Goal: Task Accomplishment & Management: Manage account settings

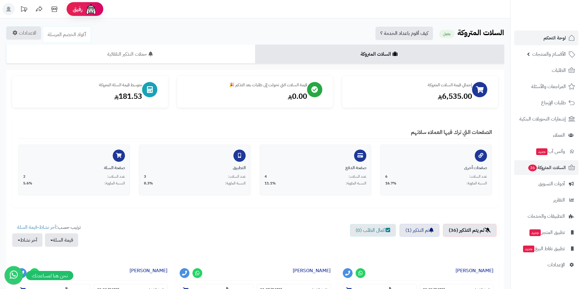
scroll to position [336, 0]
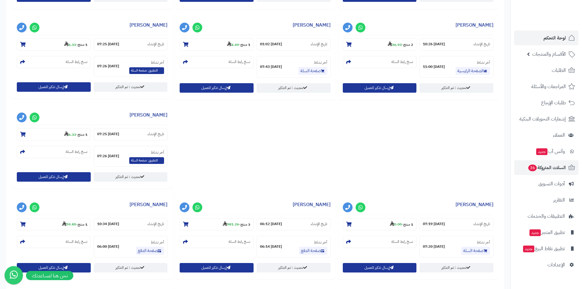
click at [562, 46] on ul "لوحة التحكم الأقسام والمنتجات المنتجات الأقسام الماركات مواصفات المنتجات مواصفا…" at bounding box center [547, 152] width 72 height 242
click at [562, 39] on span "لوحة التحكم" at bounding box center [555, 38] width 22 height 9
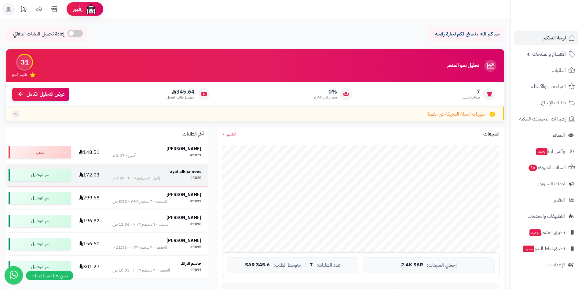
click at [109, 174] on td "ayat alkhamees #1020 الأحد - ٧ سبتمبر ٢٠٢٥ - 7:07 م" at bounding box center [156, 175] width 103 height 23
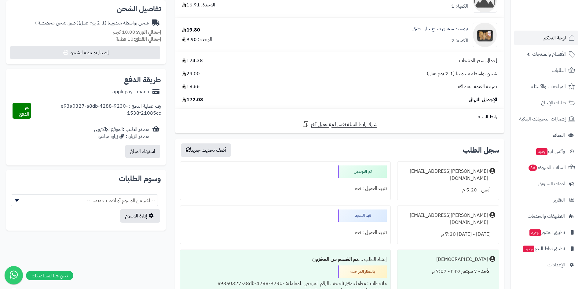
scroll to position [187, 0]
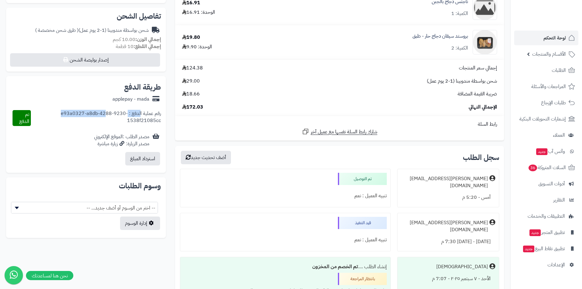
drag, startPoint x: 142, startPoint y: 114, endPoint x: 105, endPoint y: 115, distance: 37.0
click at [105, 115] on div "رقم عملية الدفع : e93a0327-a8db-4288-9230-1538f21085cc" at bounding box center [96, 118] width 131 height 16
drag, startPoint x: 112, startPoint y: 119, endPoint x: 149, endPoint y: 107, distance: 39.6
click at [149, 107] on div "رقم عملية الدفع : e93a0327-a8db-4288-9230-1538f21085cc تم الدفع" at bounding box center [86, 118] width 150 height 26
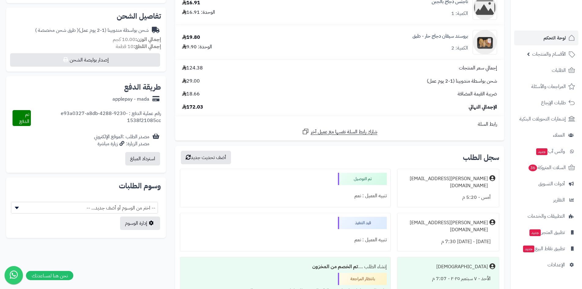
click at [149, 107] on div "رقم عملية الدفع : e93a0327-a8db-4288-9230-1538f21085cc تم الدفع" at bounding box center [86, 118] width 150 height 26
drag, startPoint x: 107, startPoint y: 99, endPoint x: 127, endPoint y: 98, distance: 19.6
click at [127, 98] on div "applepay - mada" at bounding box center [86, 99] width 150 height 12
click at [127, 98] on div "applepay - mada" at bounding box center [131, 99] width 37 height 7
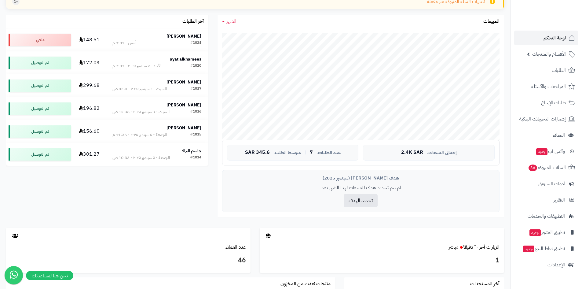
scroll to position [122, 0]
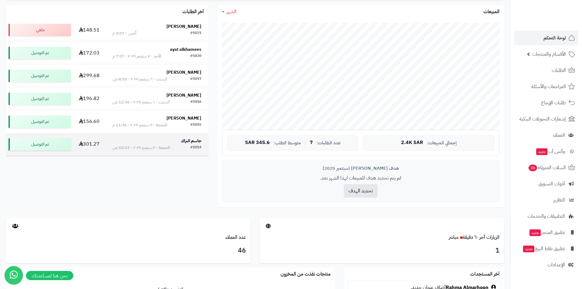
click at [197, 146] on div "#1014" at bounding box center [195, 148] width 11 height 6
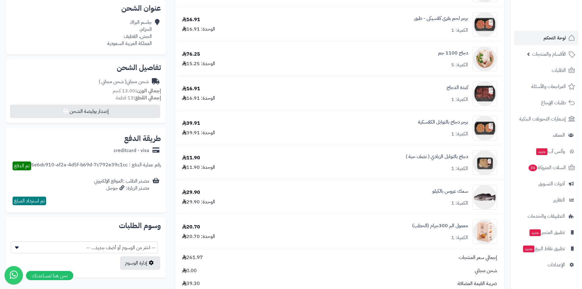
scroll to position [153, 0]
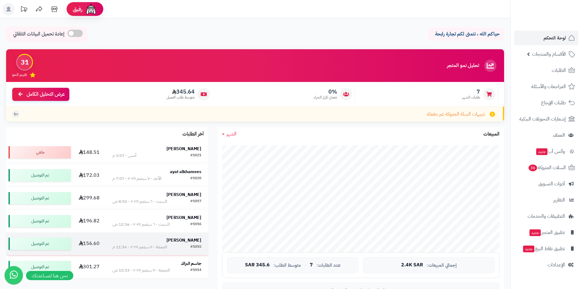
scroll to position [122, 0]
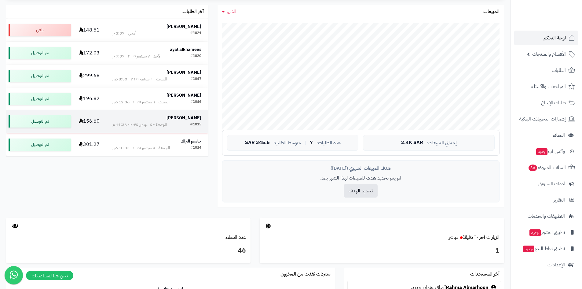
click at [172, 119] on strong "[PERSON_NAME]" at bounding box center [184, 118] width 35 height 6
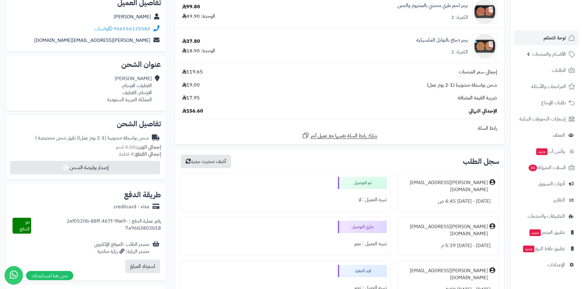
scroll to position [214, 0]
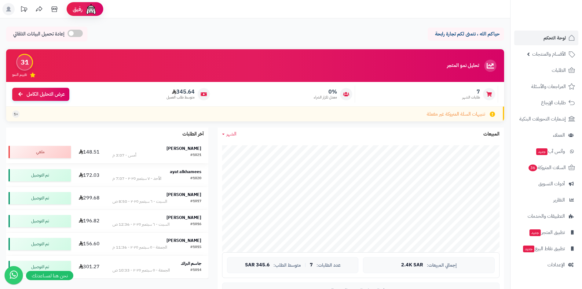
scroll to position [61, 0]
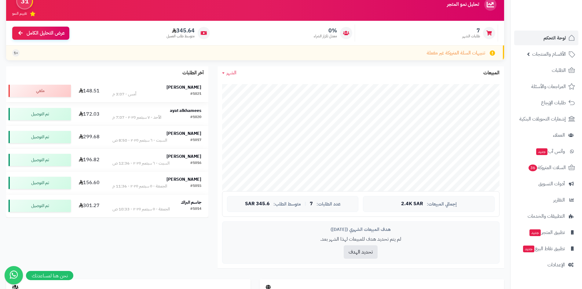
click at [155, 93] on div "#1021 أمس - 3:07 م" at bounding box center [157, 94] width 89 height 6
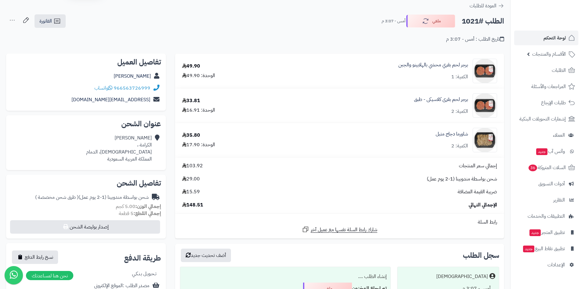
scroll to position [31, 0]
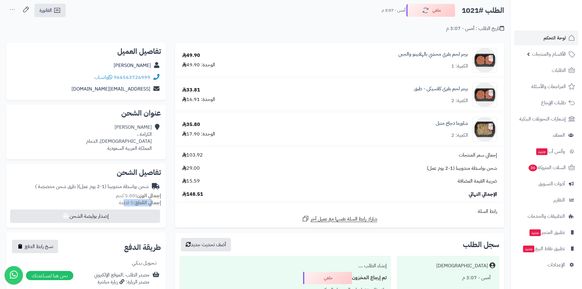
drag, startPoint x: 149, startPoint y: 201, endPoint x: 126, endPoint y: 205, distance: 22.9
click at [126, 205] on small "إجمالي القطع: 5 قطعة" at bounding box center [140, 202] width 42 height 7
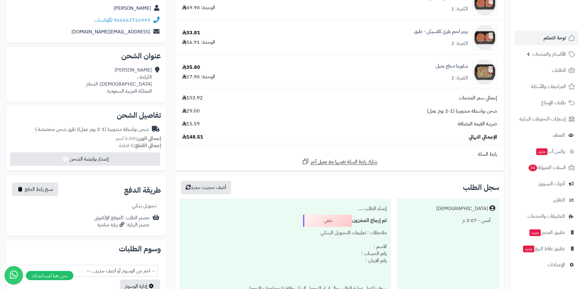
scroll to position [174, 0]
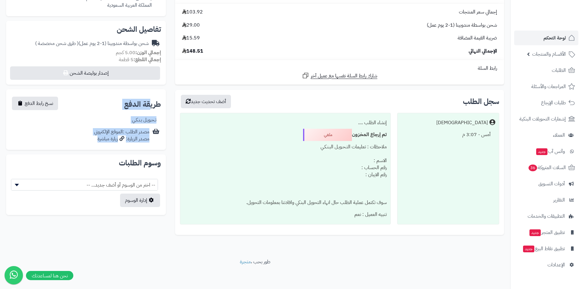
drag, startPoint x: 77, startPoint y: 140, endPoint x: 149, endPoint y: 111, distance: 77.9
click at [149, 111] on div "**********" at bounding box center [86, 119] width 160 height 61
click at [149, 111] on div "**********" at bounding box center [86, 104] width 150 height 20
drag, startPoint x: 96, startPoint y: 131, endPoint x: 88, endPoint y: 134, distance: 7.8
click at [88, 134] on div "**********" at bounding box center [86, 119] width 160 height 61
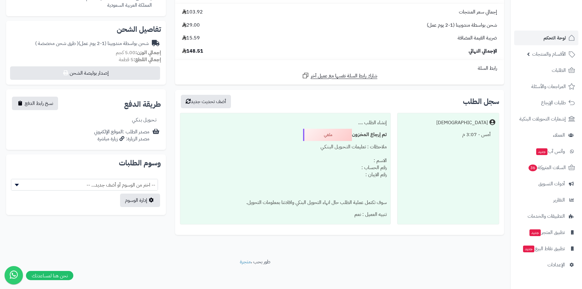
click at [88, 134] on div "مصدر الطلب :الموقع الإلكتروني مصدر الزيارة: زيارة مباشرة" at bounding box center [86, 135] width 150 height 19
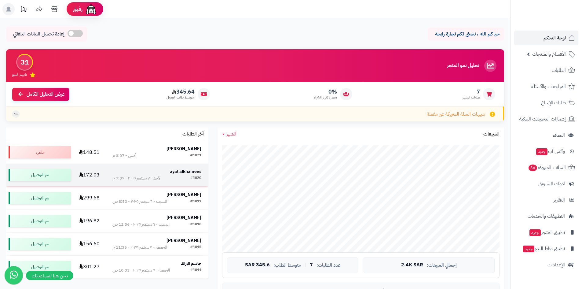
scroll to position [61, 0]
